Goal: Check status: Check status

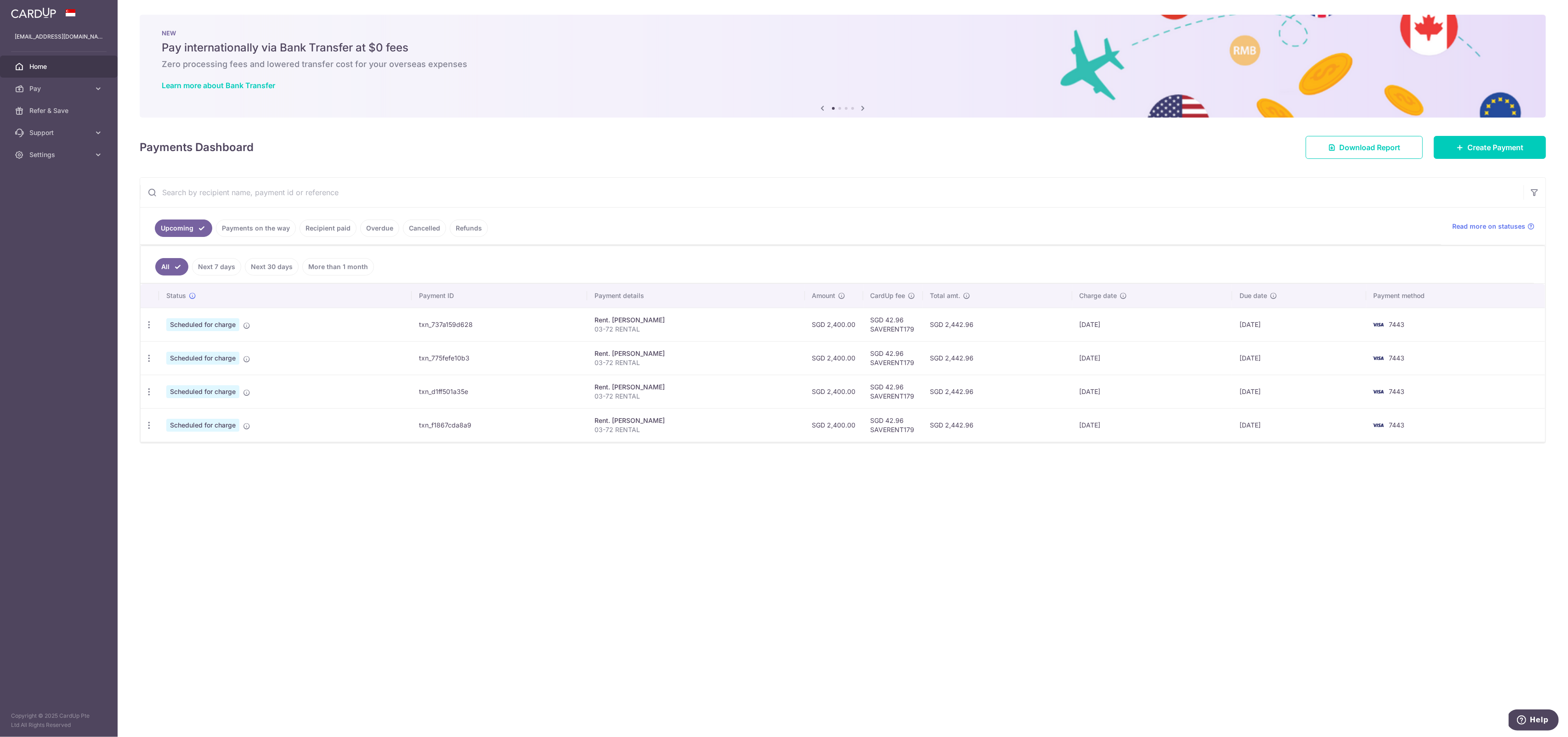
click at [249, 229] on link "Payments on the way" at bounding box center [256, 228] width 80 height 18
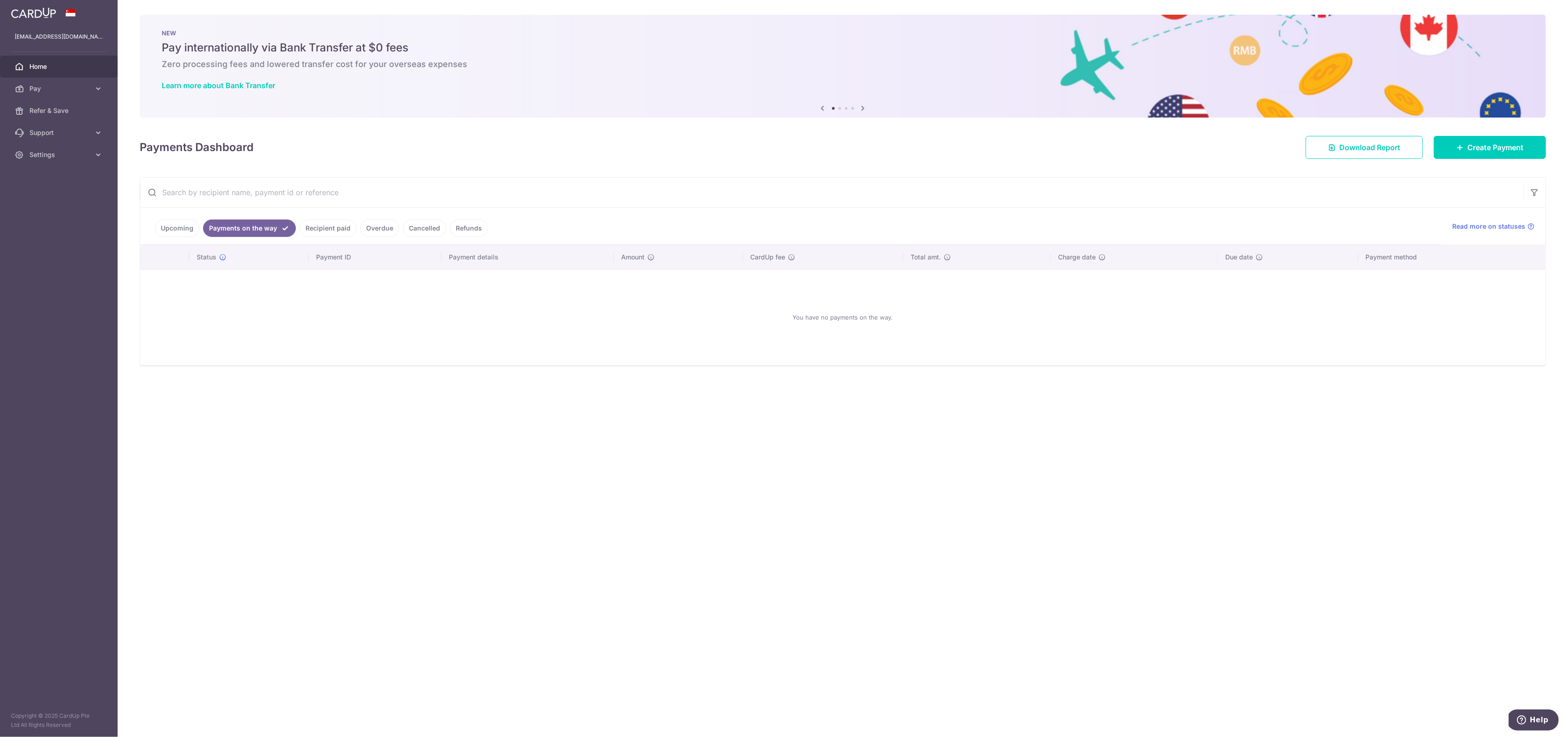
drag, startPoint x: 337, startPoint y: 226, endPoint x: 719, endPoint y: 219, distance: 382.1
click at [339, 226] on link "Recipient paid" at bounding box center [328, 228] width 57 height 18
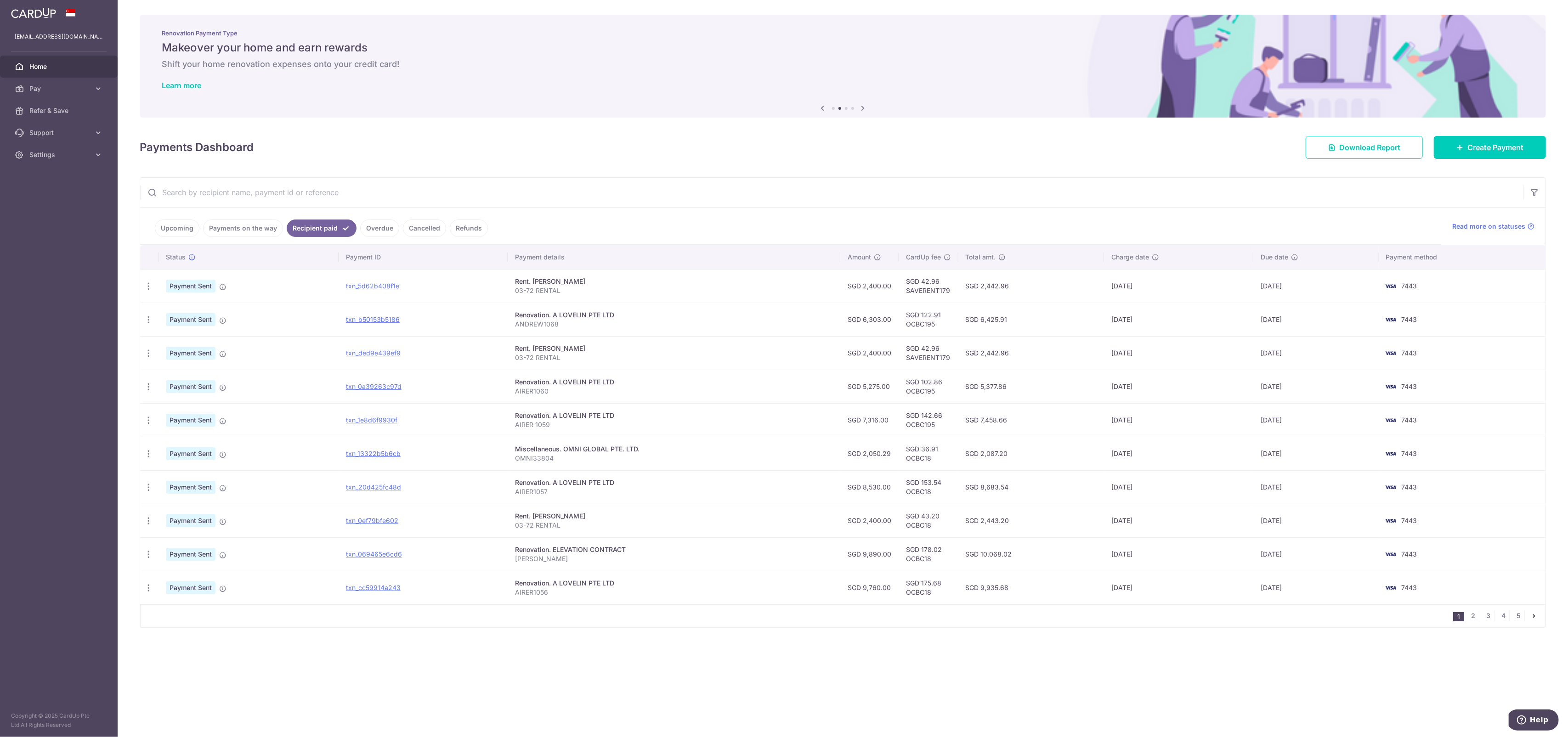
click at [150, 222] on ul "Upcoming Payments on the way Recipient paid Overdue Cancelled Refunds" at bounding box center [790, 226] width 1301 height 37
click at [163, 226] on link "Upcoming" at bounding box center [176, 228] width 44 height 18
